Goal: Information Seeking & Learning: Understand process/instructions

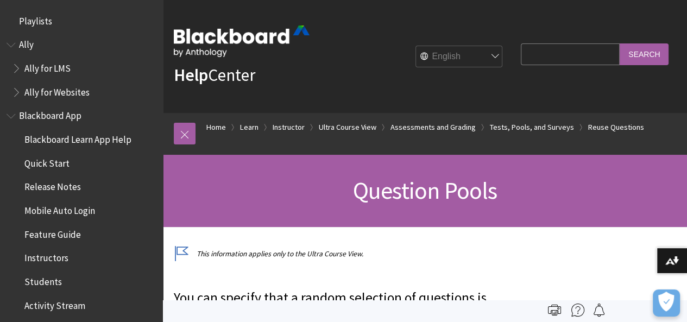
scroll to position [1850, 0]
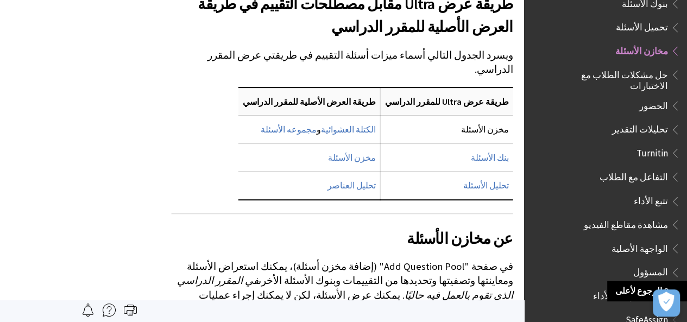
scroll to position [338, 0]
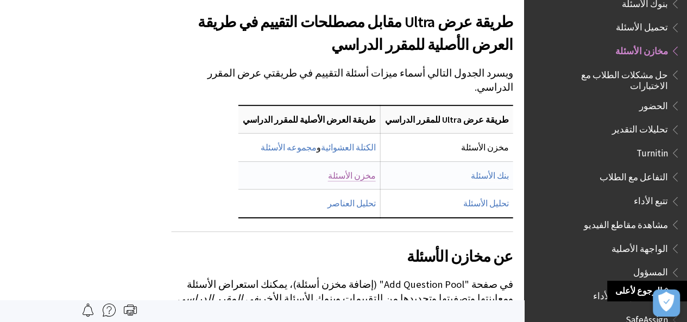
click at [376, 170] on link "مخزن الأسئلة" at bounding box center [352, 175] width 48 height 11
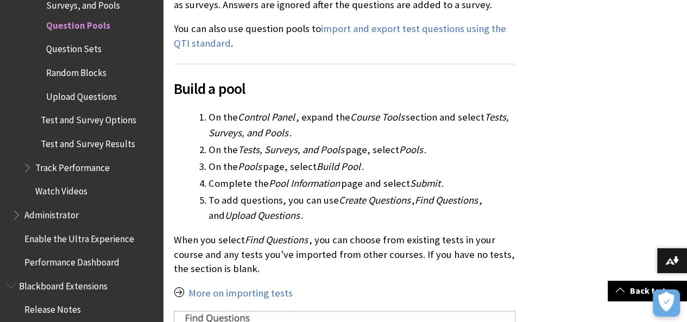
scroll to position [1415, 0]
